Goal: Task Accomplishment & Management: Complete application form

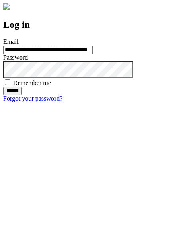
type input "**********"
click at [22, 95] on input "******" at bounding box center [12, 91] width 18 height 8
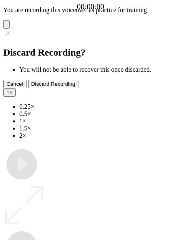
type input "**********"
